Goal: Browse casually

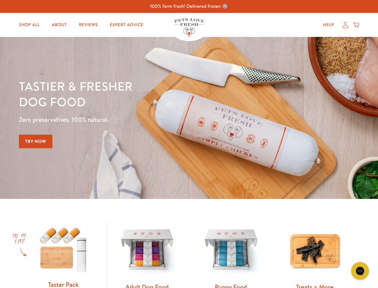
click at [189, 144] on div "Tastier & fresher dog food Zero preservatives. 100% natural. Try Now" at bounding box center [132, 117] width 227 height 79
click at [360, 271] on icon "Gorgias live chat" at bounding box center [360, 271] width 6 height 6
